Goal: Information Seeking & Learning: Check status

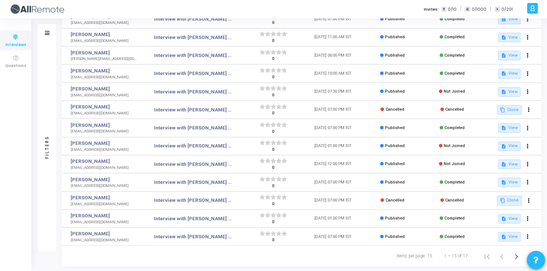
scroll to position [103, 0]
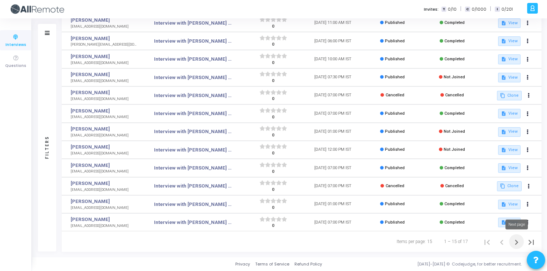
click at [516, 241] on icon "Next page" at bounding box center [516, 241] width 3 height 5
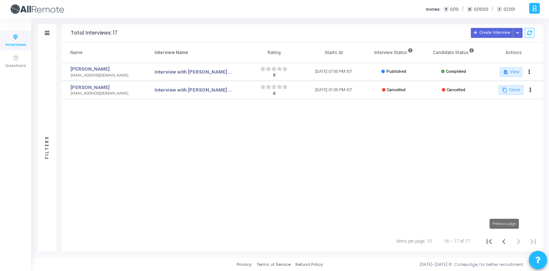
click at [502, 241] on icon "Previous page" at bounding box center [504, 241] width 10 height 10
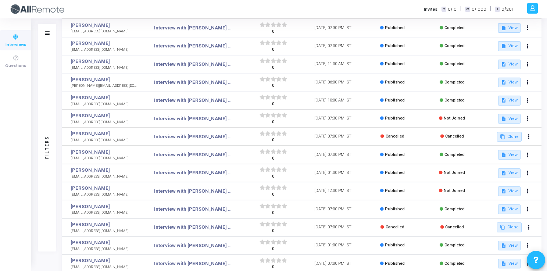
scroll to position [103, 0]
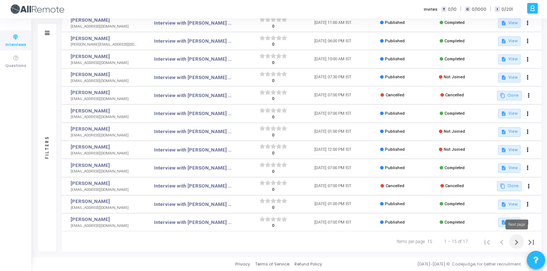
click at [513, 242] on icon "Next page" at bounding box center [516, 242] width 10 height 10
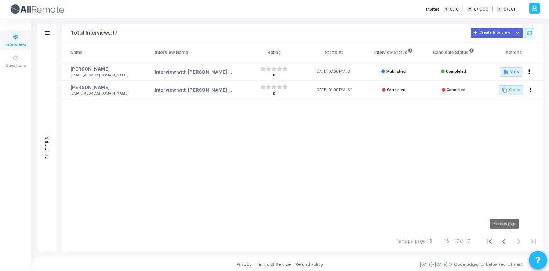
click at [504, 241] on icon "Previous page" at bounding box center [503, 241] width 3 height 5
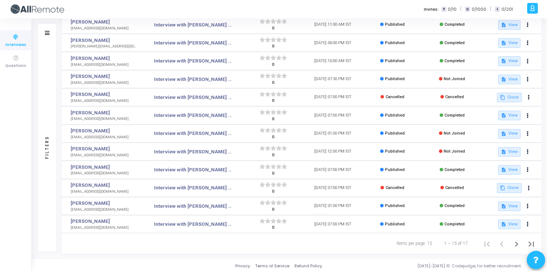
scroll to position [103, 0]
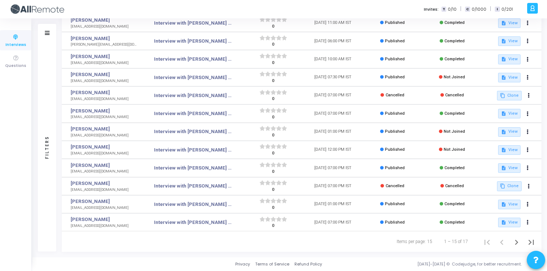
click at [409, 114] on td "Published" at bounding box center [391, 113] width 59 height 18
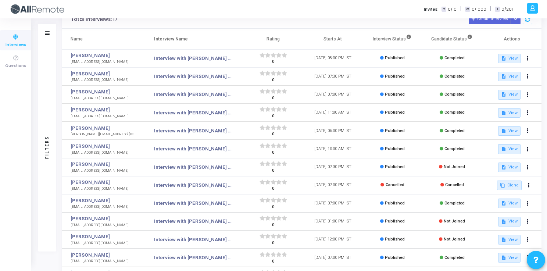
scroll to position [6, 0]
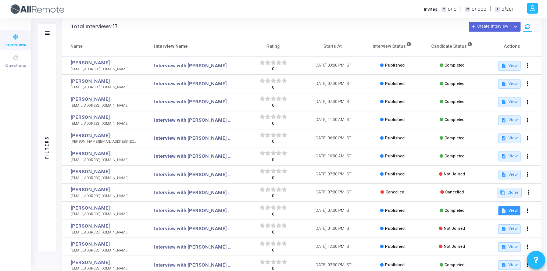
click at [508, 214] on button "description View" at bounding box center [509, 211] width 22 height 10
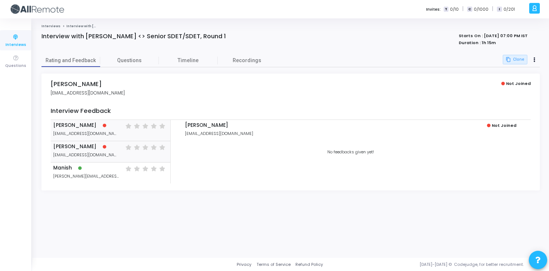
click at [98, 156] on span "[EMAIL_ADDRESS][DOMAIN_NAME]" at bounding box center [86, 155] width 66 height 6
click at [105, 173] on div "[PERSON_NAME] [PERSON_NAME][EMAIL_ADDRESS][PERSON_NAME][DOMAIN_NAME] ( ) ( ) ( …" at bounding box center [111, 172] width 120 height 21
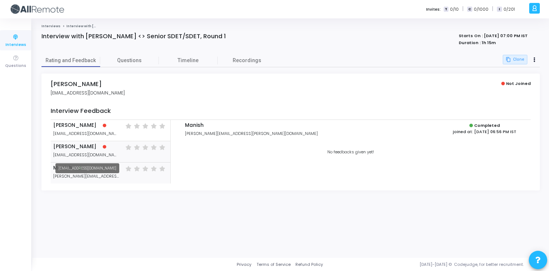
click at [95, 155] on span "[EMAIL_ADDRESS][DOMAIN_NAME]" at bounding box center [86, 155] width 66 height 6
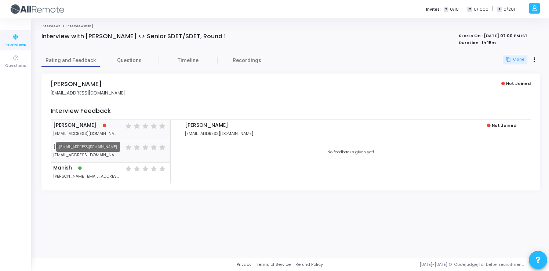
click at [92, 136] on span "[EMAIL_ADDRESS][DOMAIN_NAME]" at bounding box center [86, 133] width 66 height 6
click at [139, 62] on span "Questions" at bounding box center [129, 61] width 59 height 8
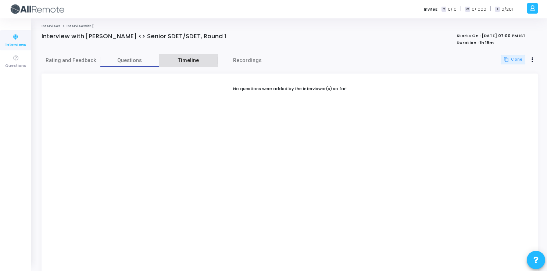
click at [203, 62] on span "Timeline" at bounding box center [188, 61] width 59 height 8
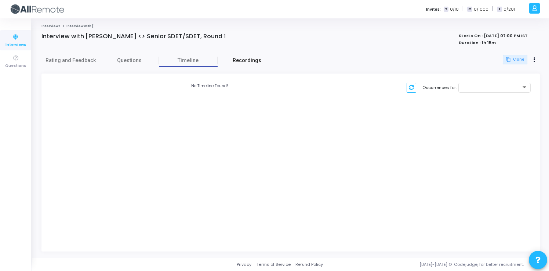
click at [264, 61] on link "Recordings" at bounding box center [247, 60] width 59 height 13
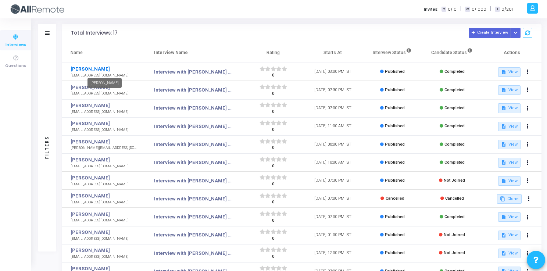
click at [104, 70] on link "[PERSON_NAME]" at bounding box center [104, 68] width 67 height 7
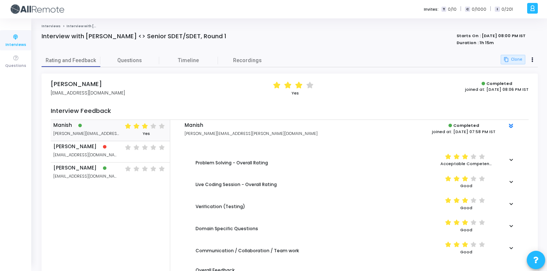
scroll to position [11, 0]
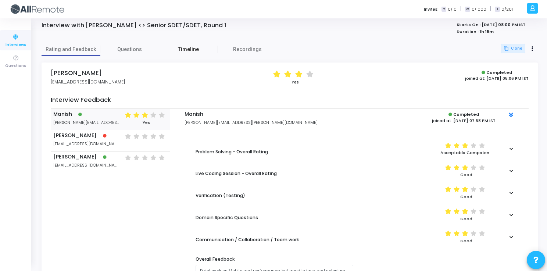
click at [174, 54] on link "Timeline" at bounding box center [188, 49] width 59 height 13
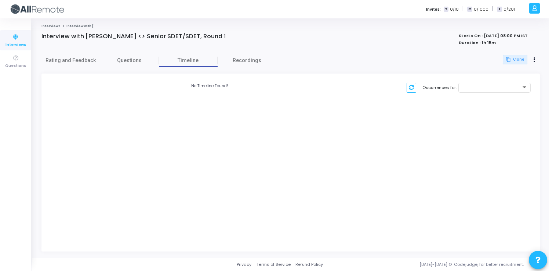
click at [236, 53] on div "Interview with [PERSON_NAME] <> Senior SDET/SDET, Round 1 Starts On : [DATE] 08…" at bounding box center [291, 43] width 506 height 21
click at [246, 59] on span "Recordings" at bounding box center [247, 61] width 29 height 8
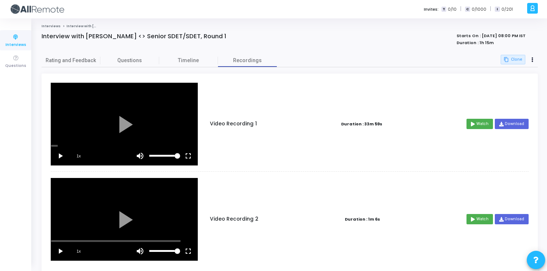
click at [58, 158] on vg-play-pause at bounding box center [60, 156] width 18 height 18
click at [189, 159] on vg-fullscreen at bounding box center [188, 156] width 18 height 18
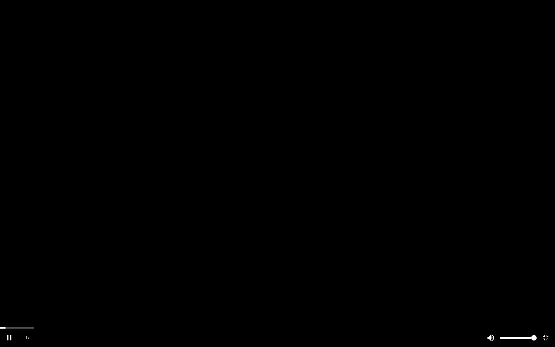
click at [24, 270] on span "1x" at bounding box center [27, 338] width 18 height 18
click at [19, 270] on span "1.5x" at bounding box center [27, 338] width 18 height 18
click at [18, 270] on div at bounding box center [277, 173] width 555 height 347
click at [547, 270] on vg-fullscreen at bounding box center [546, 338] width 18 height 18
